Goal: Task Accomplishment & Management: Manage account settings

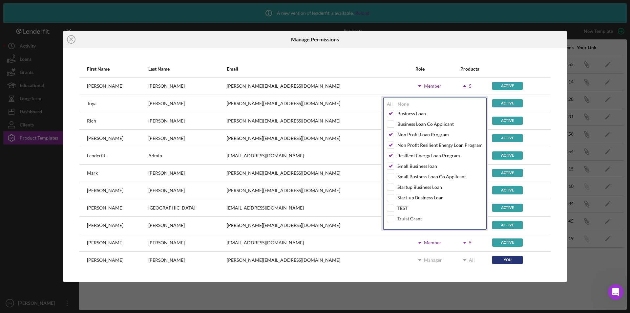
click at [471, 38] on div at bounding box center [483, 39] width 168 height 16
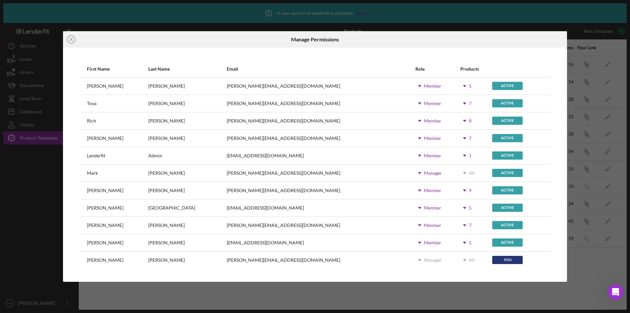
click at [463, 137] on use at bounding box center [464, 138] width 3 height 2
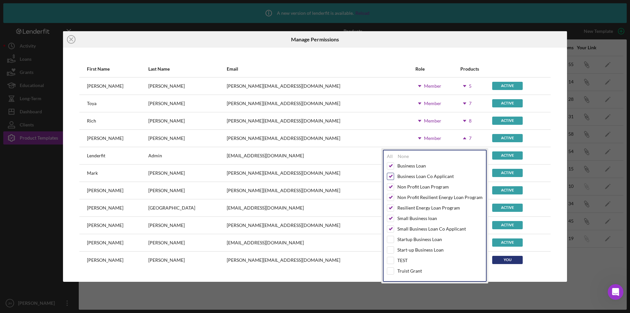
click at [392, 176] on input "checkbox" at bounding box center [390, 176] width 7 height 7
click at [391, 229] on input "checkbox" at bounding box center [390, 228] width 7 height 7
click at [551, 42] on div at bounding box center [483, 39] width 168 height 16
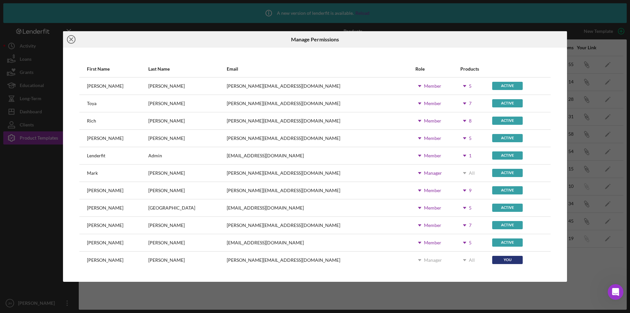
click at [72, 40] on line at bounding box center [71, 39] width 3 height 3
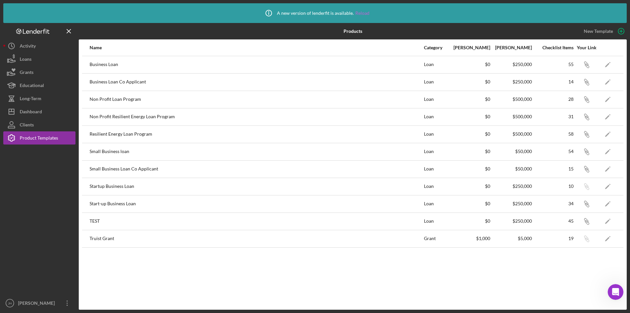
click at [363, 12] on link "Reload" at bounding box center [362, 12] width 14 height 5
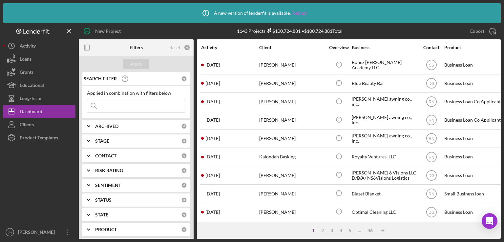
click at [297, 12] on link "Reload" at bounding box center [299, 12] width 14 height 5
